Goal: Complete application form: Complete application form

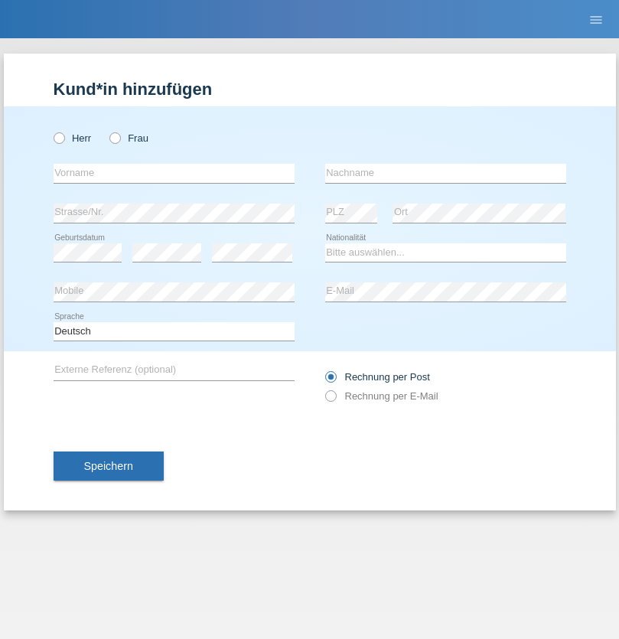
radio input "true"
click at [174, 173] on input "text" at bounding box center [174, 173] width 241 height 19
type input "[PERSON_NAME]"
click at [445, 173] on input "text" at bounding box center [445, 173] width 241 height 19
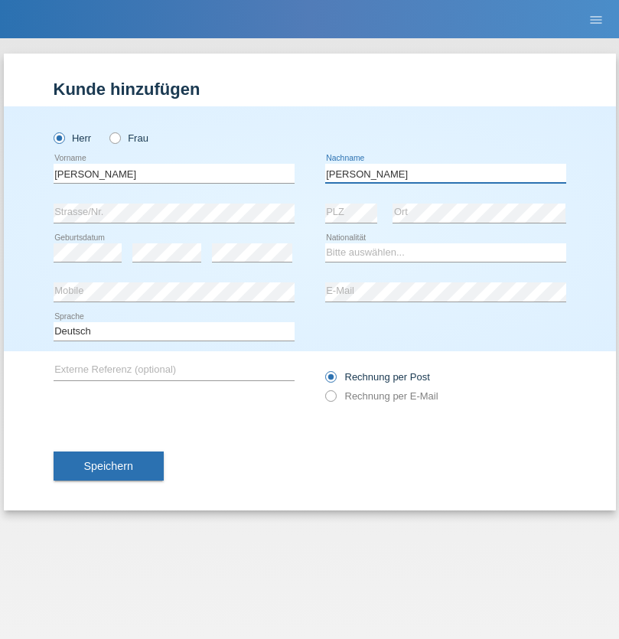
type input "[PERSON_NAME]"
select select "CH"
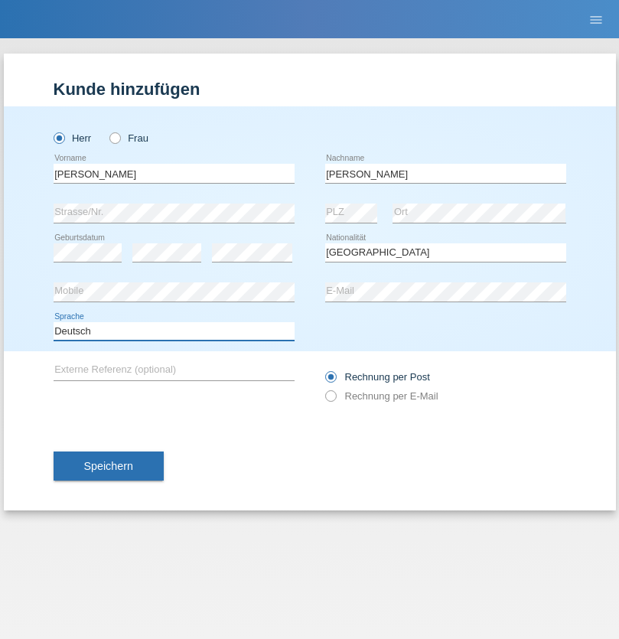
select select "en"
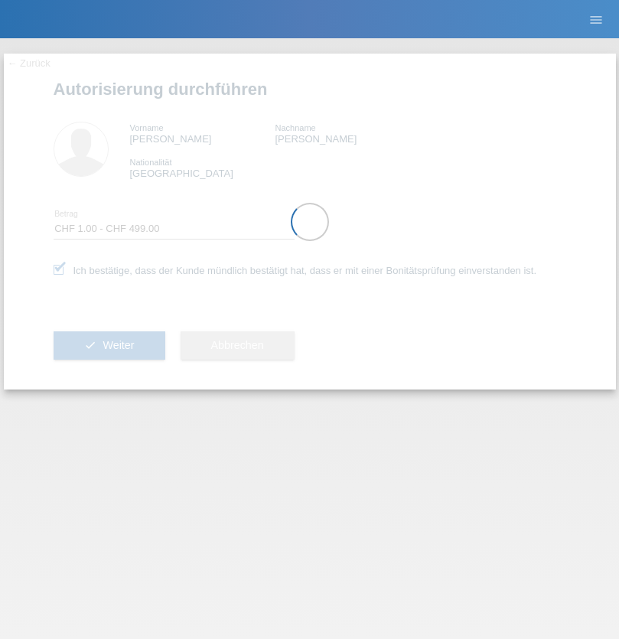
select select "1"
